Goal: Complete application form

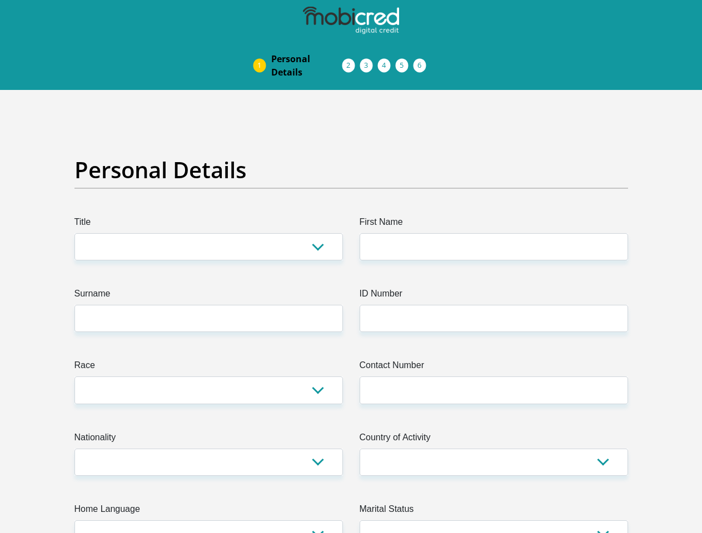
click at [0, 0] on img at bounding box center [0, 0] width 0 height 0
click at [262, 48] on link "Personal Details" at bounding box center [306, 66] width 89 height 36
click at [351, 61] on link "Acceptance of Services" at bounding box center [360, 65] width 18 height 9
click at [0, 0] on span "Documents" at bounding box center [0, 0] width 0 height 0
click at [404, 61] on link "Debicheck Mandate" at bounding box center [396, 65] width 18 height 9
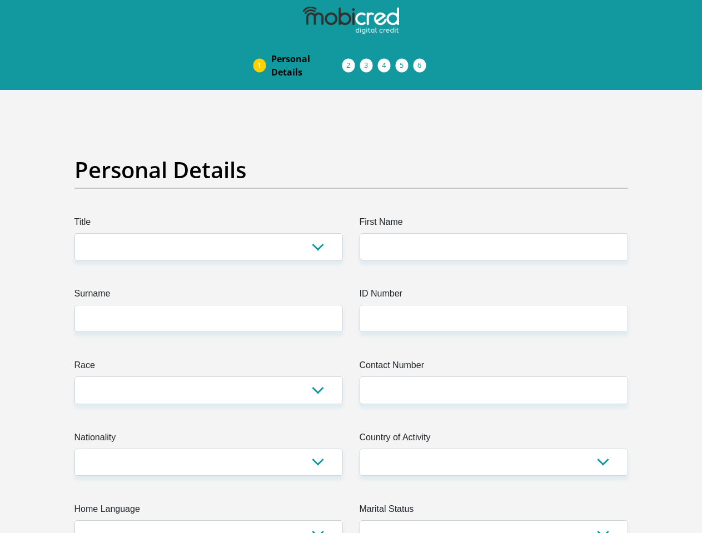
click at [422, 61] on link "Curata Authentication" at bounding box center [413, 65] width 18 height 9
click at [440, 61] on link "Pre Agreement Signoff" at bounding box center [431, 65] width 18 height 9
